Goal: Information Seeking & Learning: Find specific fact

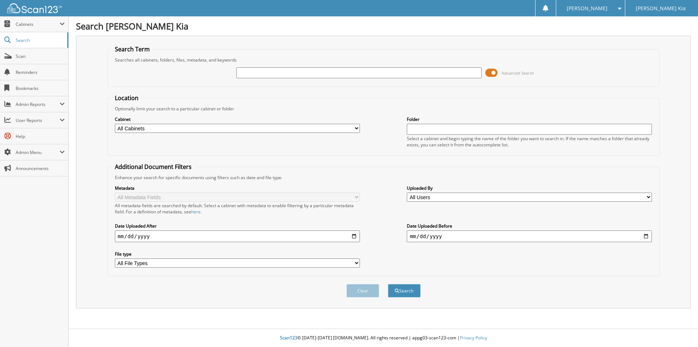
click at [391, 70] on input "text" at bounding box center [358, 72] width 245 height 11
type input "13109"
click at [388, 284] on button "Search" at bounding box center [404, 290] width 33 height 13
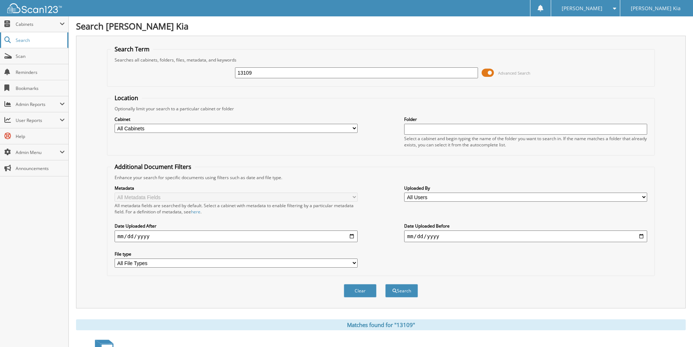
click at [37, 41] on span "Search" at bounding box center [40, 40] width 48 height 6
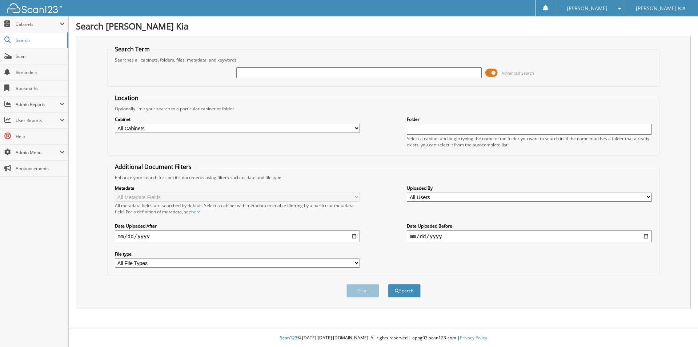
click at [492, 72] on span at bounding box center [492, 72] width 12 height 11
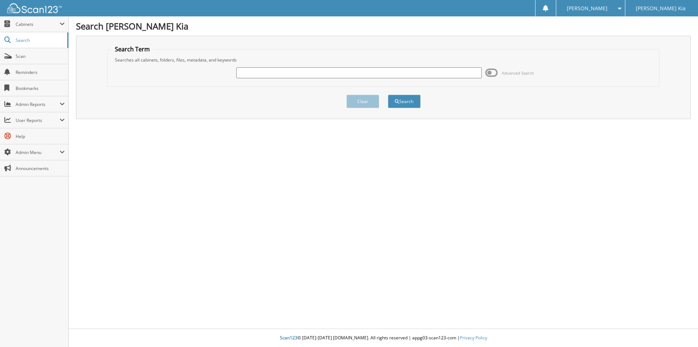
click at [392, 77] on input "text" at bounding box center [358, 72] width 245 height 11
type input "13109"
click at [410, 95] on button "Search" at bounding box center [404, 101] width 33 height 13
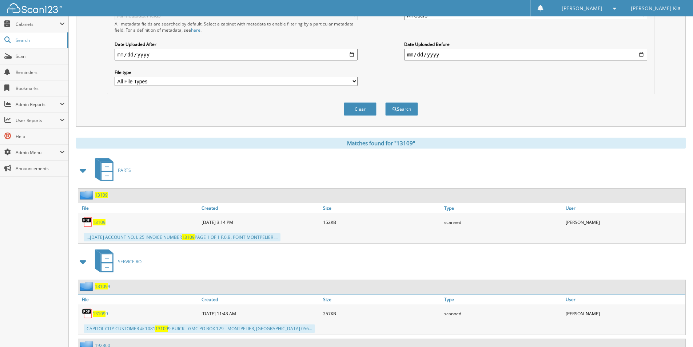
scroll to position [182, 0]
click at [97, 222] on span "13109" at bounding box center [99, 222] width 13 height 6
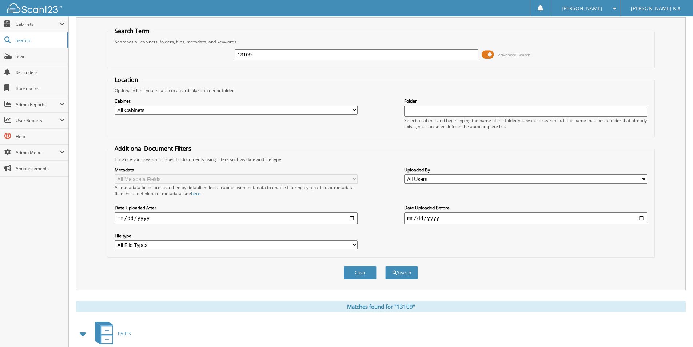
scroll to position [0, 0]
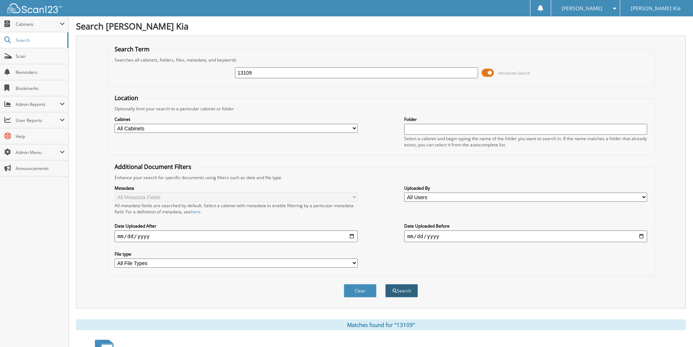
click at [404, 289] on button "Search" at bounding box center [401, 290] width 33 height 13
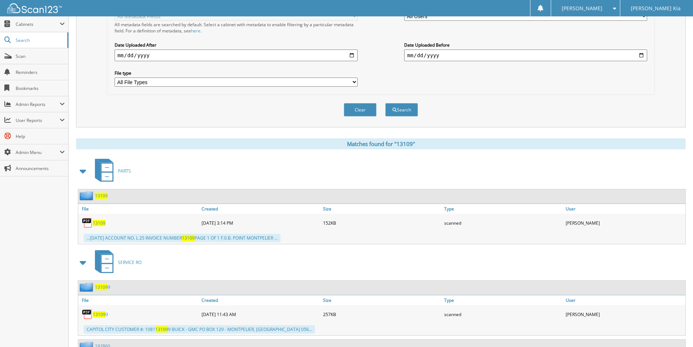
scroll to position [182, 0]
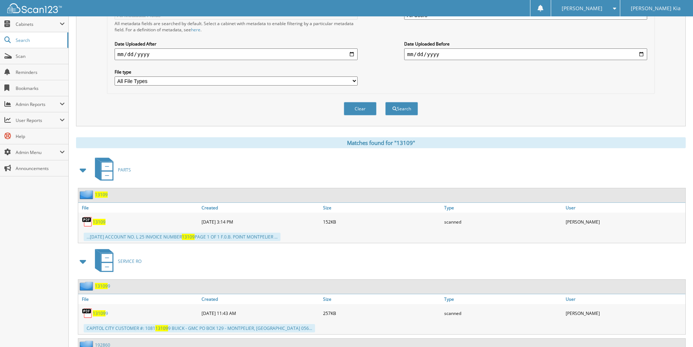
click at [98, 223] on span "13109" at bounding box center [99, 222] width 13 height 6
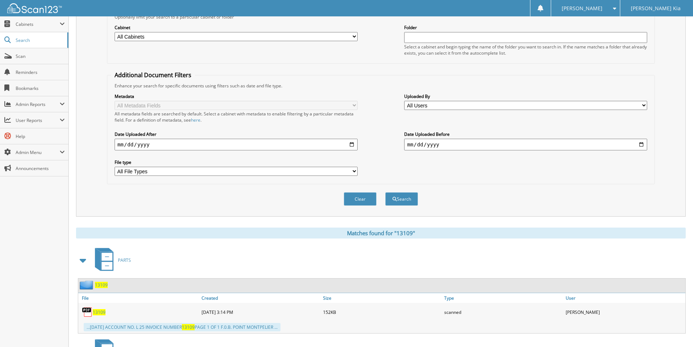
scroll to position [0, 0]
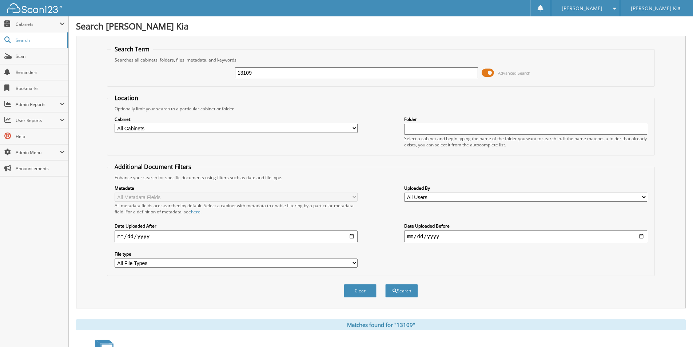
drag, startPoint x: 264, startPoint y: 72, endPoint x: 269, endPoint y: 87, distance: 15.9
click at [244, 74] on input "13109" at bounding box center [356, 72] width 243 height 11
type input "13098"
click at [385, 284] on button "Search" at bounding box center [401, 290] width 33 height 13
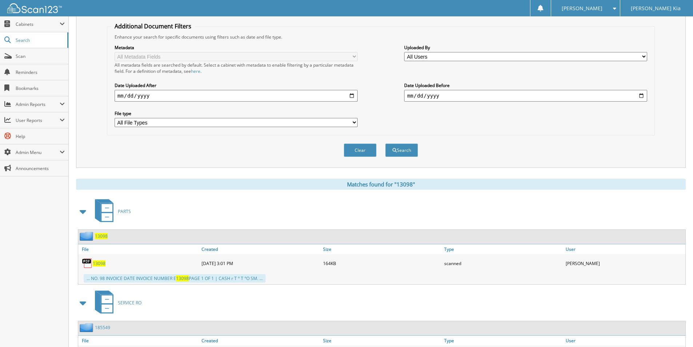
scroll to position [145, 0]
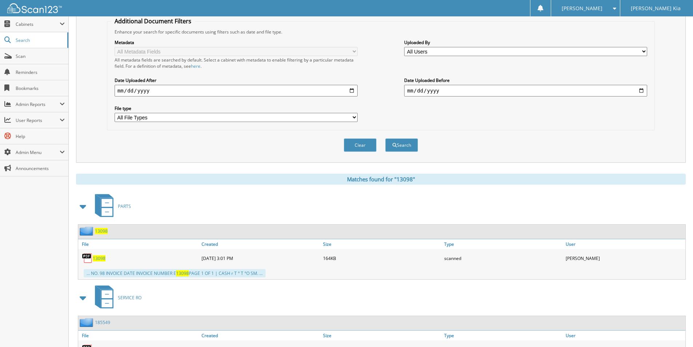
click at [101, 259] on span "13098" at bounding box center [99, 258] width 13 height 6
click at [97, 258] on span "13098" at bounding box center [99, 258] width 13 height 6
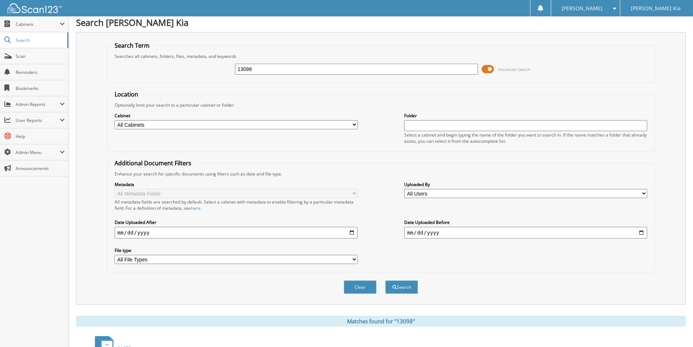
scroll to position [0, 0]
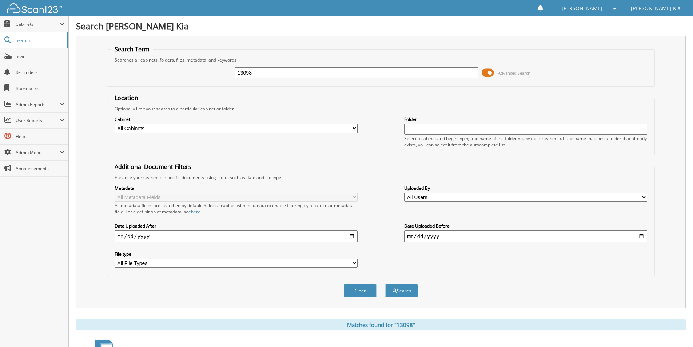
click at [311, 74] on input "13098" at bounding box center [356, 72] width 243 height 11
type input "202994"
click at [385, 284] on button "Search" at bounding box center [401, 290] width 33 height 13
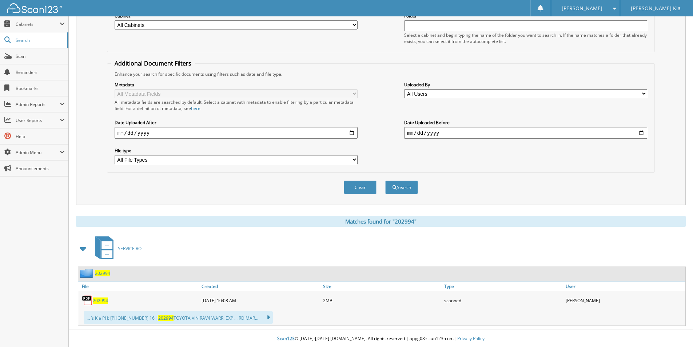
scroll to position [104, 0]
click at [99, 300] on span "202994" at bounding box center [100, 299] width 15 height 6
